Goal: Task Accomplishment & Management: Use online tool/utility

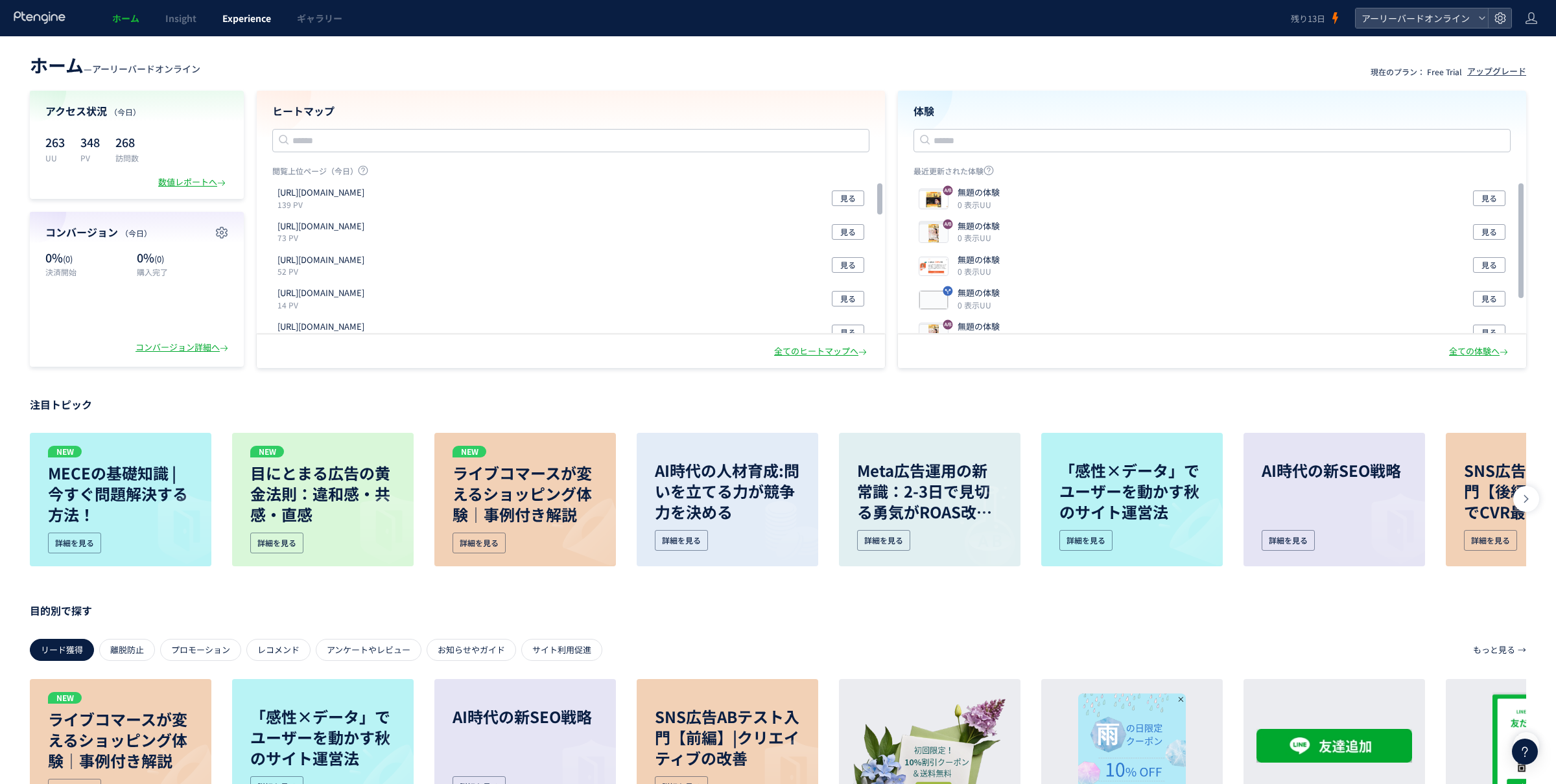
click at [257, 3] on link "Experience" at bounding box center [247, 18] width 74 height 36
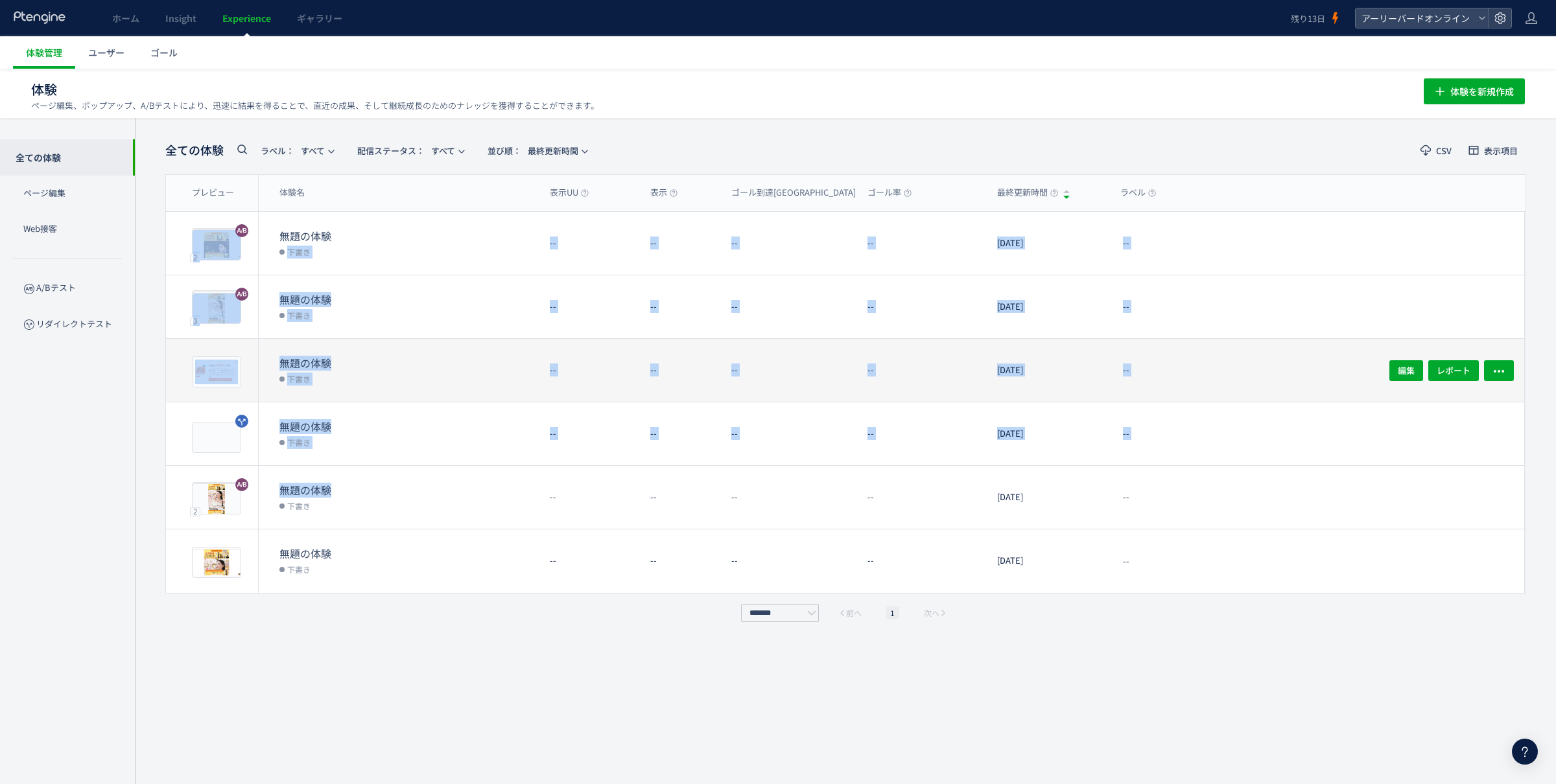
drag, startPoint x: 530, startPoint y: 232, endPoint x: 511, endPoint y: 384, distance: 153.2
click at [522, 487] on div "2 プレビュー 無題の体験 下書き -- -- -- -- [DATE] -- 編集 レポート 2 プレビュー 編集 レポート 3 プレビュー 無題の体験 下…" at bounding box center [846, 402] width 1360 height 381
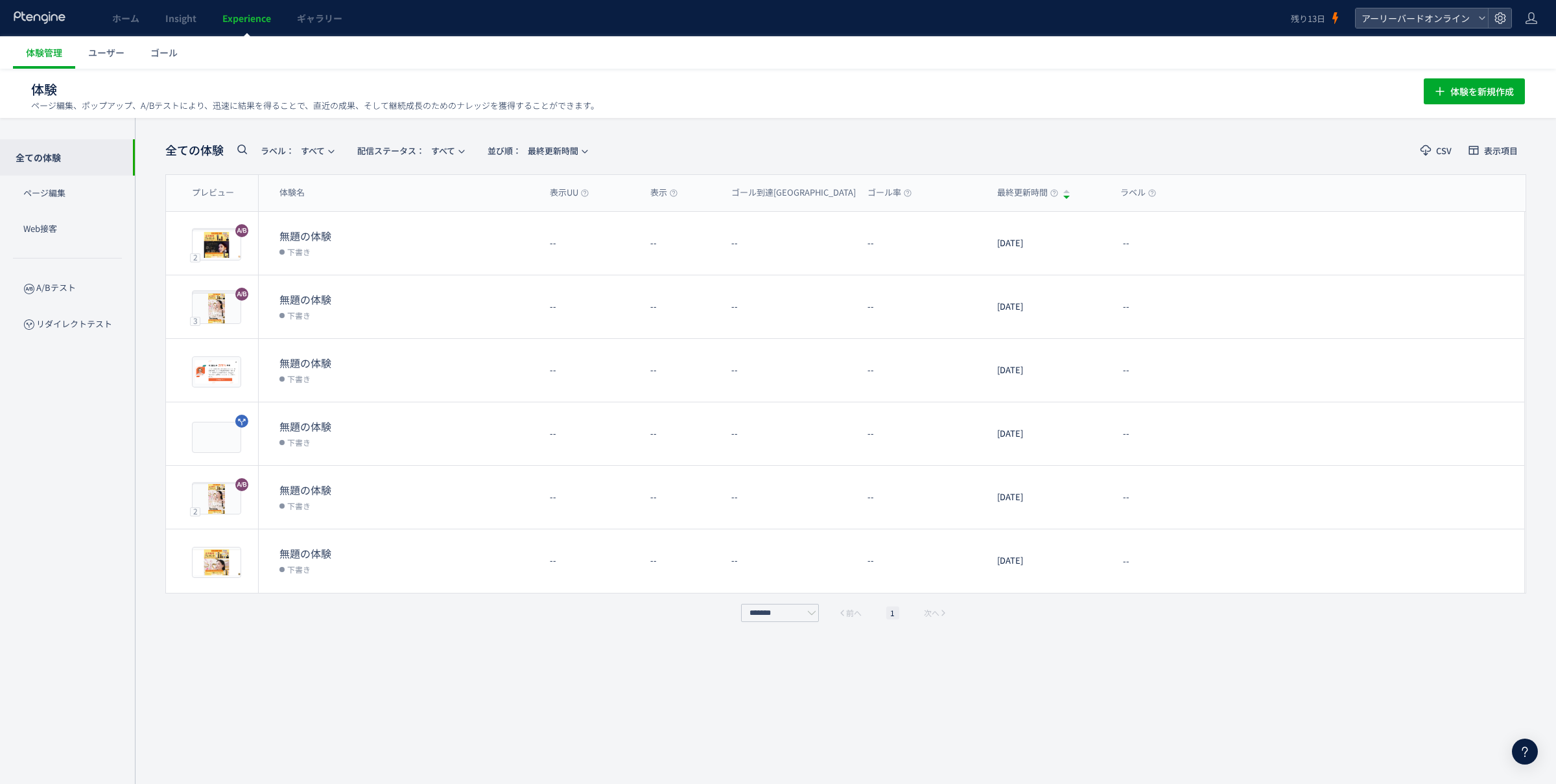
click at [422, 652] on div "全ての体験 ラベル： すべて 配信ステータス​： すべて 並び順： 最終更新時間 CSV 表示項目 プレビュー 体験名 表示UU 表示 ゴール到達UU ゴール…" at bounding box center [846, 451] width 1362 height 627
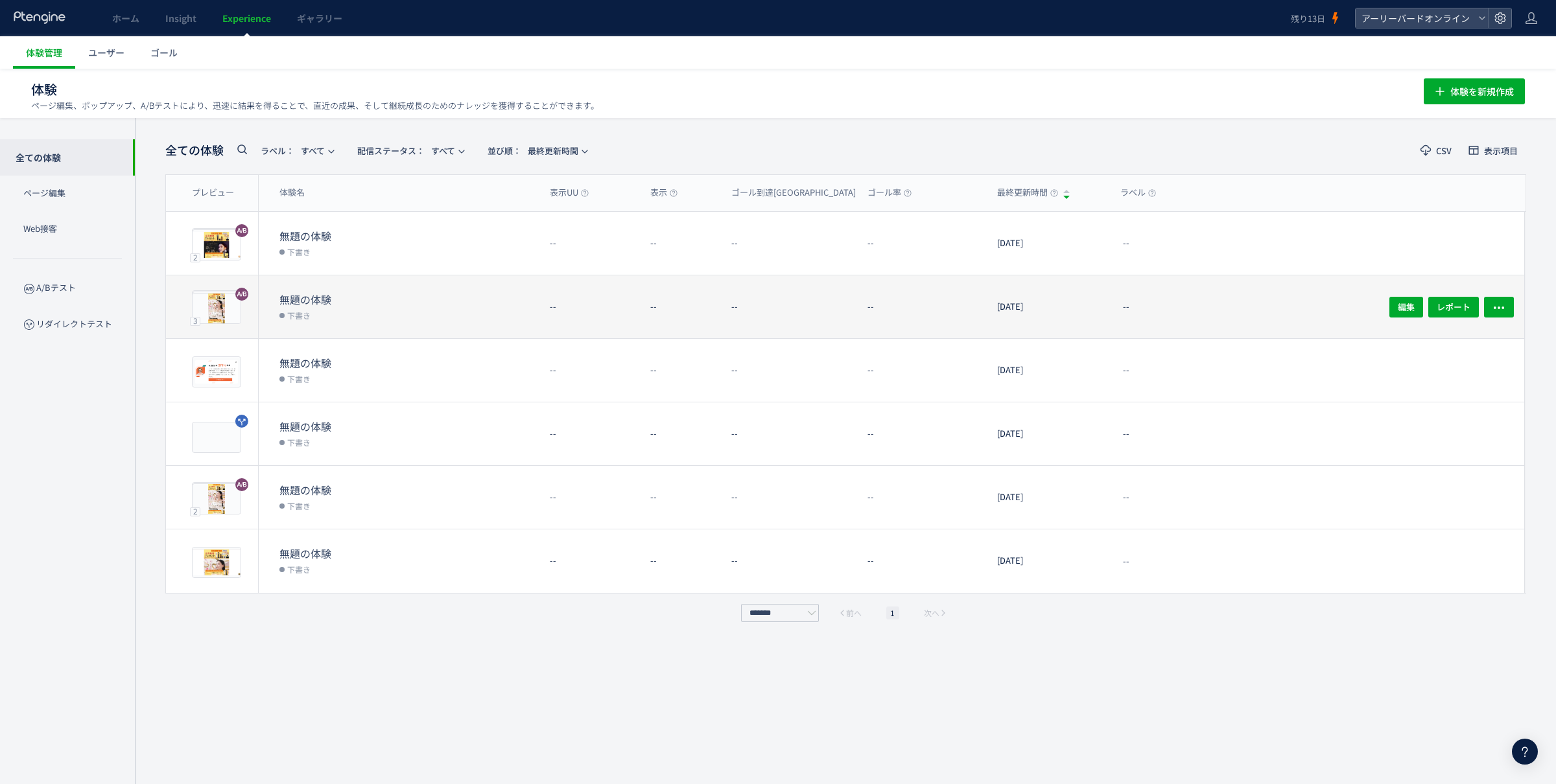
click at [524, 314] on dd "下書き" at bounding box center [410, 315] width 260 height 17
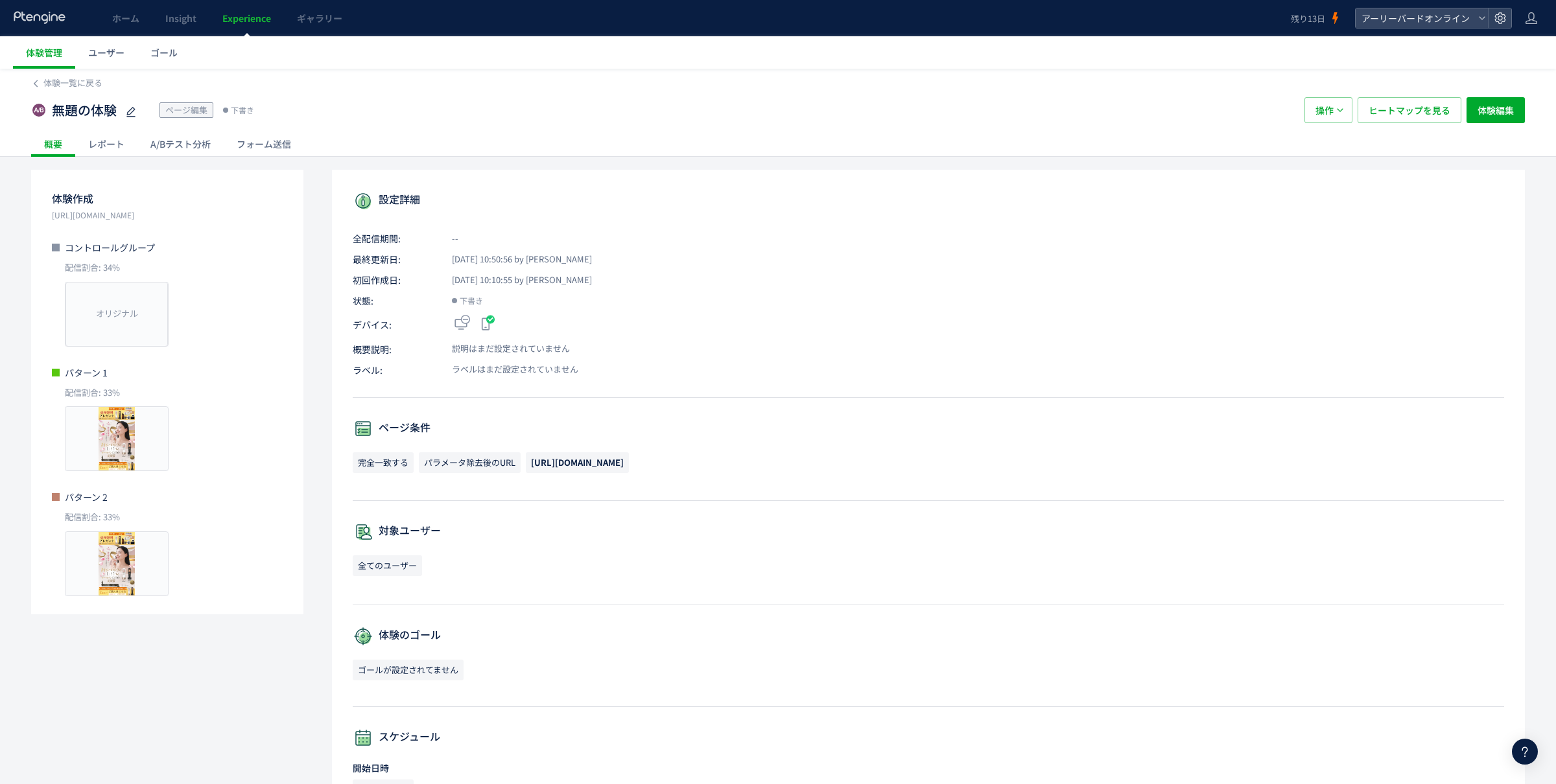
click at [618, 464] on span "[URL][DOMAIN_NAME]" at bounding box center [578, 462] width 93 height 12
copy div "[URL][DOMAIN_NAME]"
click at [1511, 107] on span "体験編集" at bounding box center [1496, 110] width 36 height 26
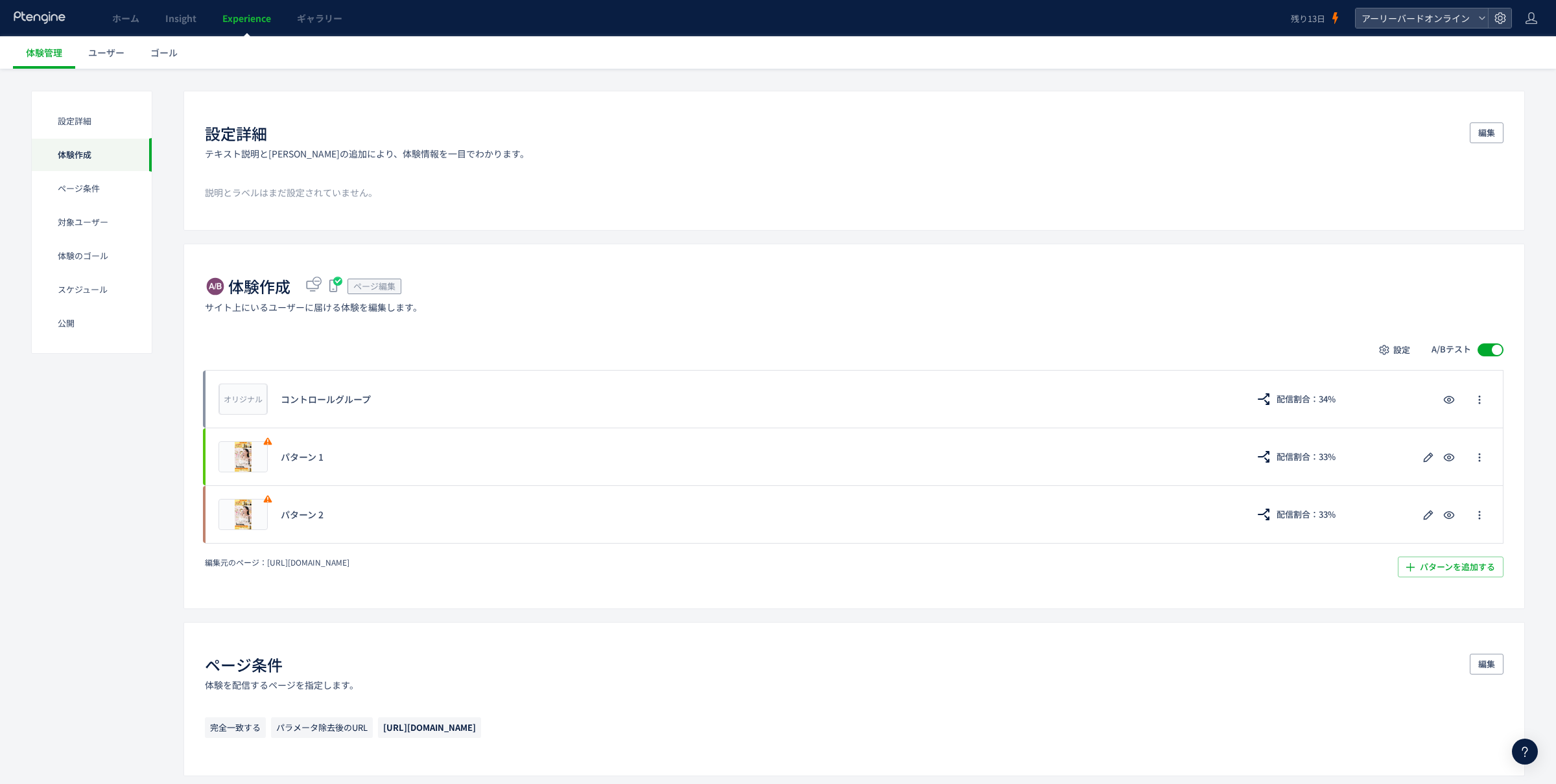
scroll to position [69, 0]
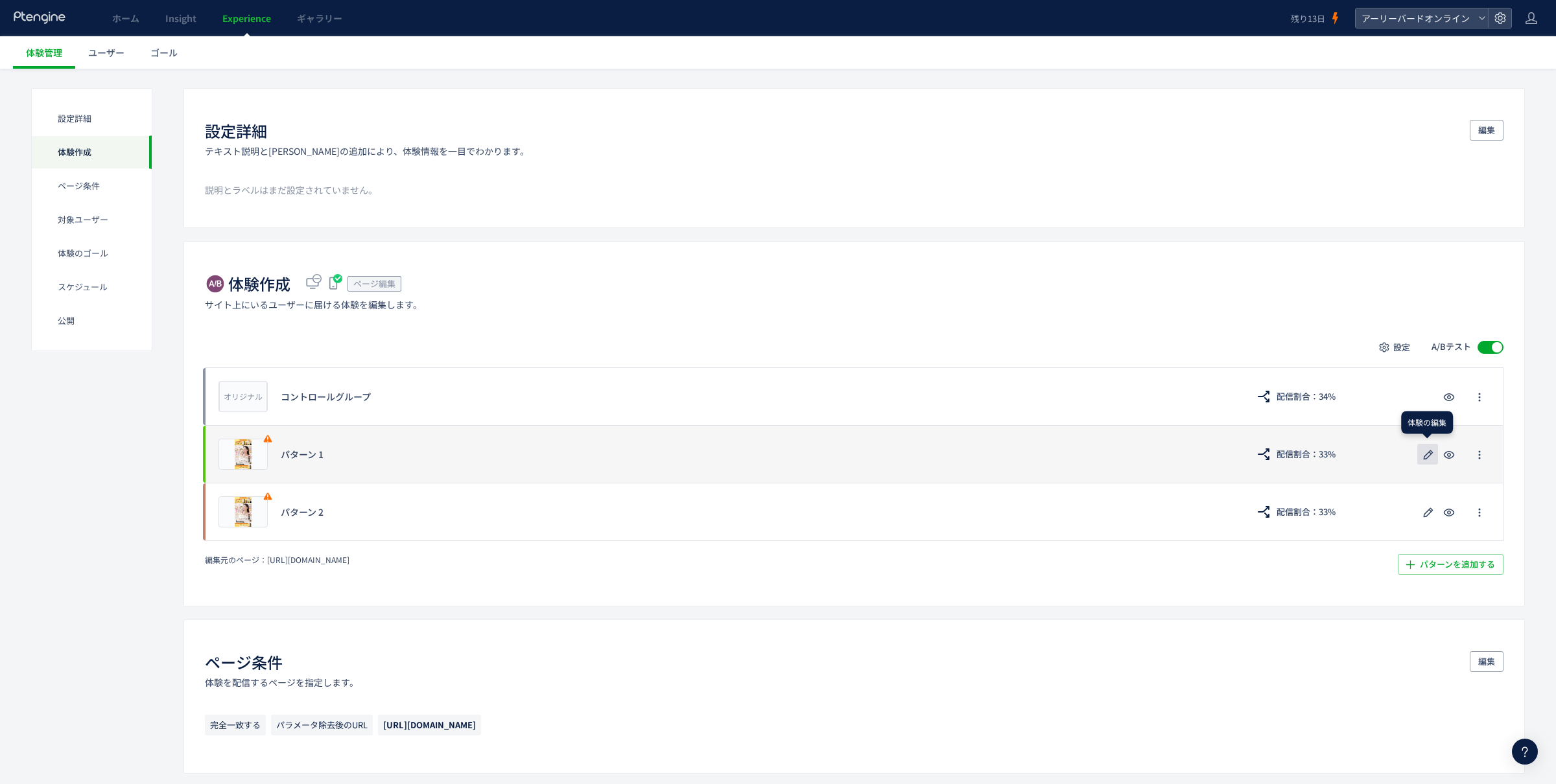
click at [1424, 457] on use "button" at bounding box center [1429, 455] width 10 height 10
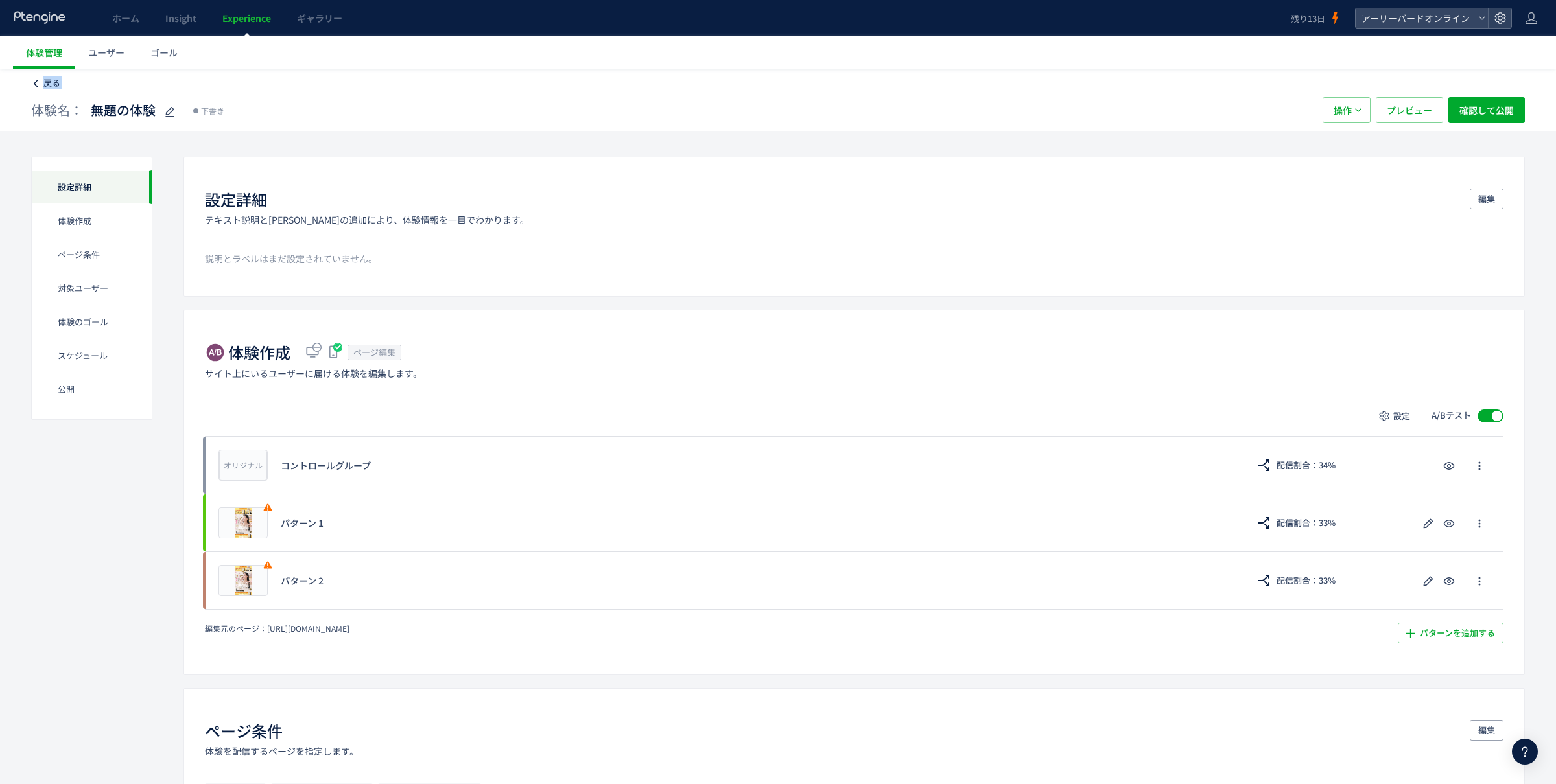
click at [45, 81] on span "戻る" at bounding box center [52, 82] width 17 height 12
